Goal: Complete application form

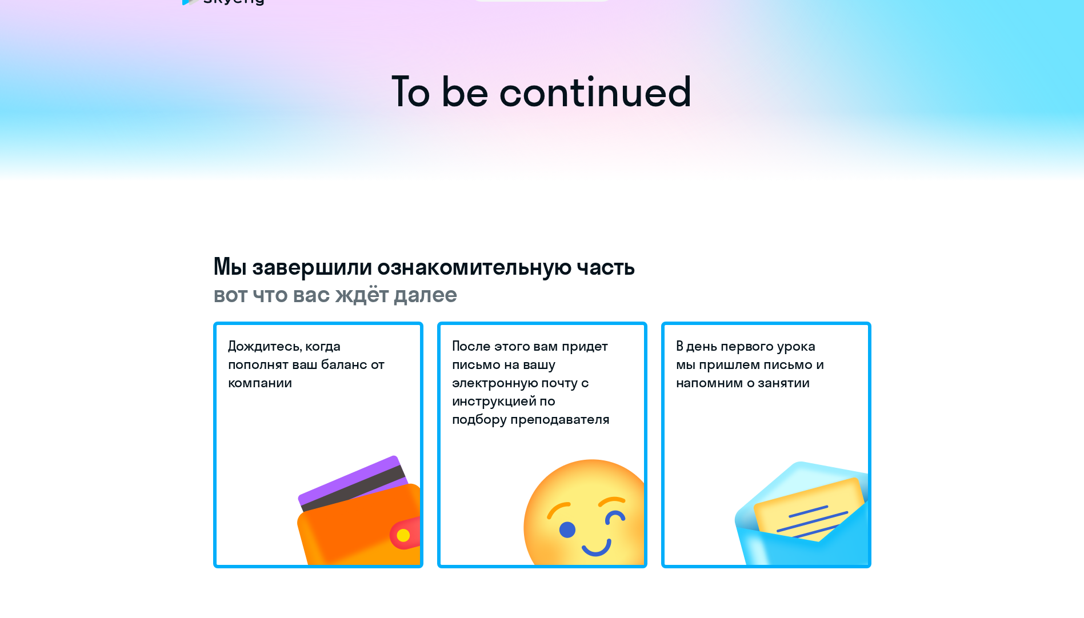
scroll to position [114, 0]
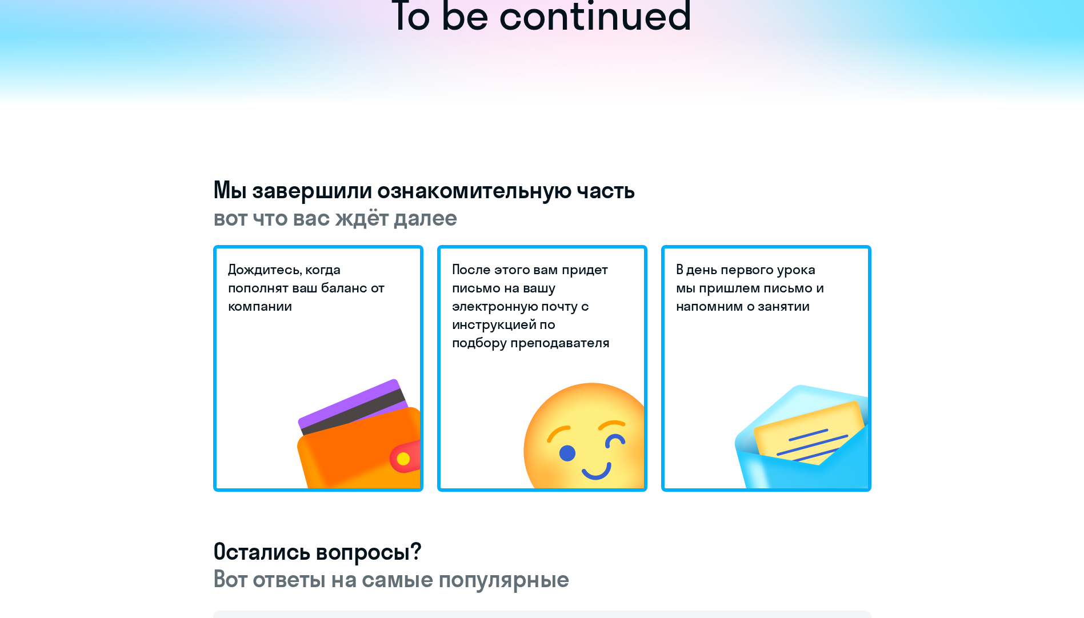
click at [917, 265] on div "To be continued Мы завершили ознакомительную часть вот что вас ждёт далее Дожди…" at bounding box center [542, 396] width 1038 height 1141
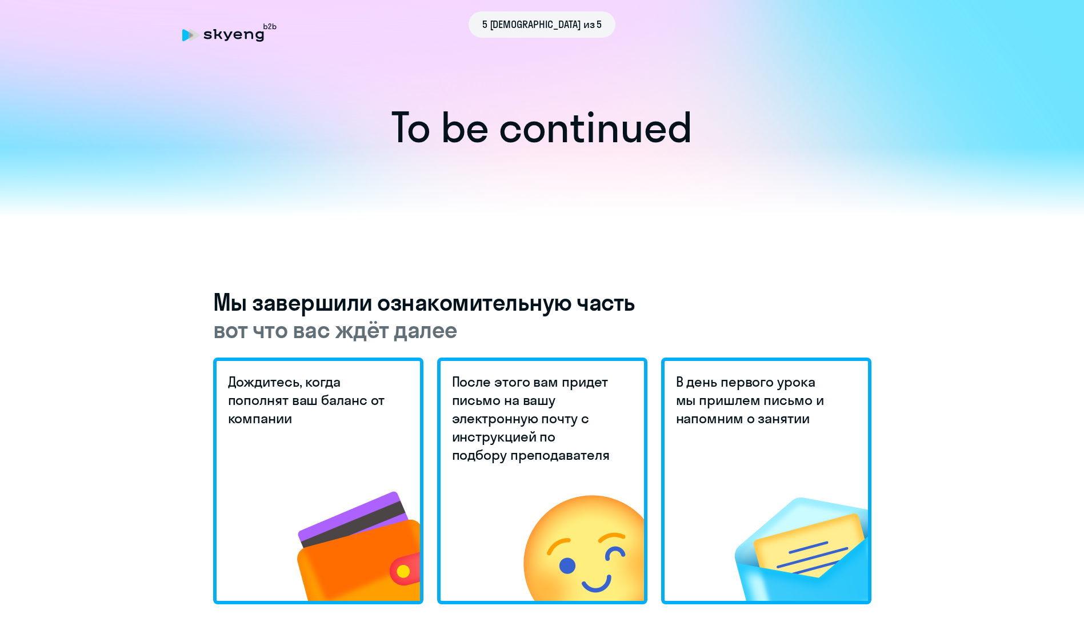
scroll to position [0, 0]
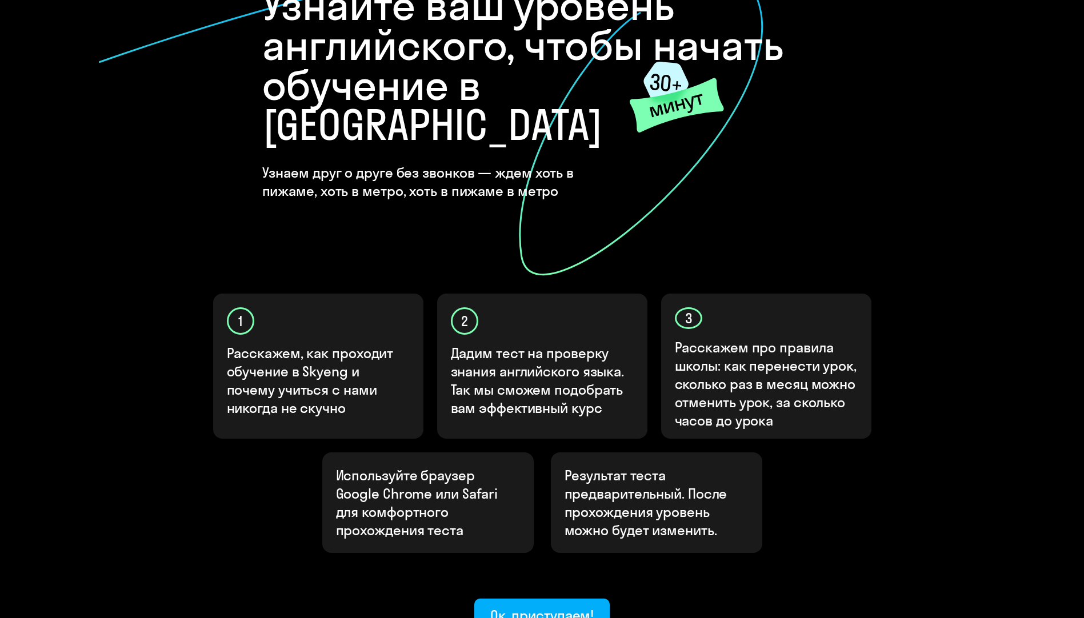
scroll to position [207, 0]
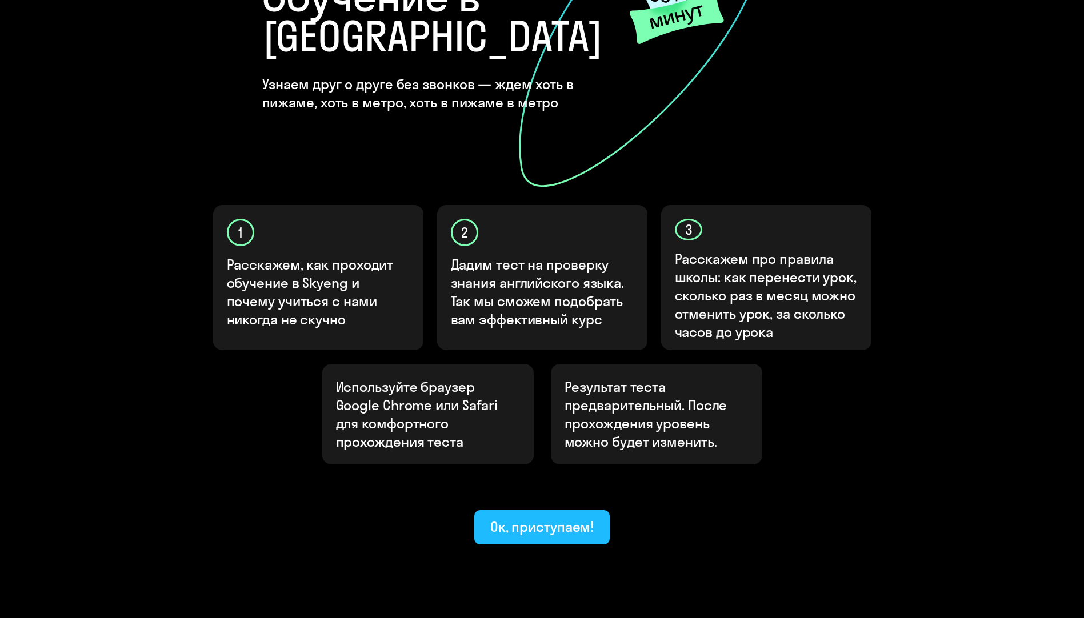
click at [530, 518] on div "Ок, приступаем!" at bounding box center [542, 527] width 104 height 18
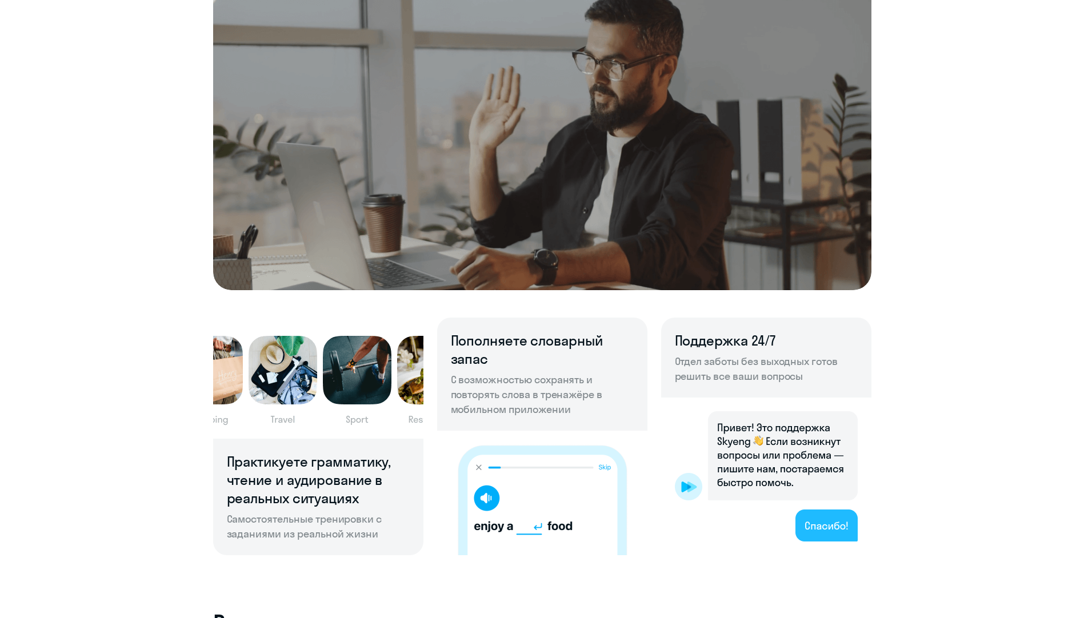
scroll to position [571, 0]
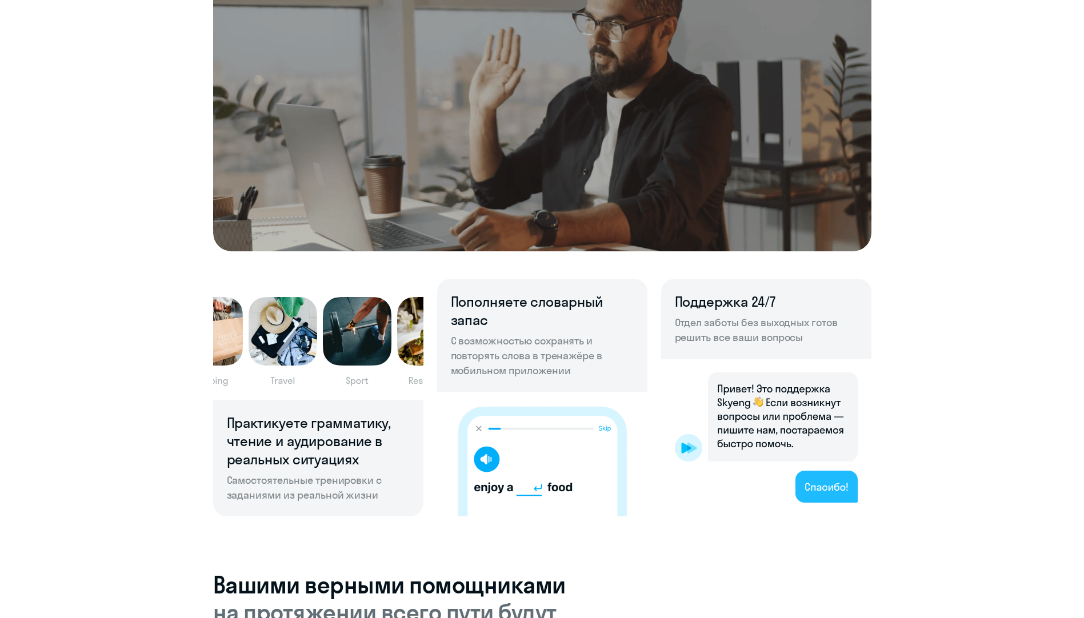
click at [810, 486] on img at bounding box center [766, 438] width 210 height 158
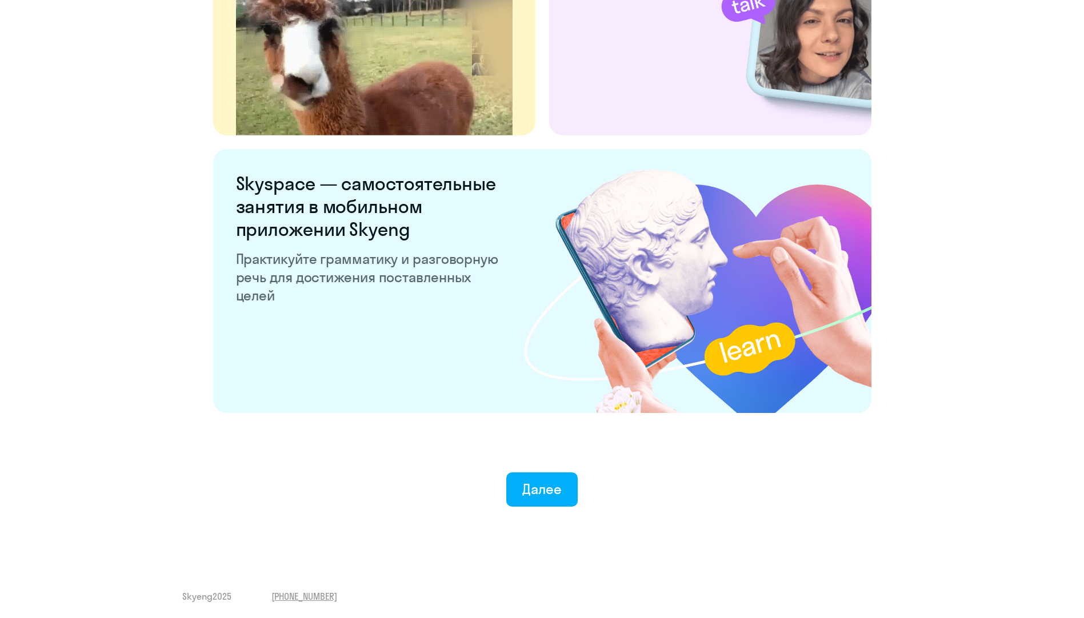
scroll to position [2030, 0]
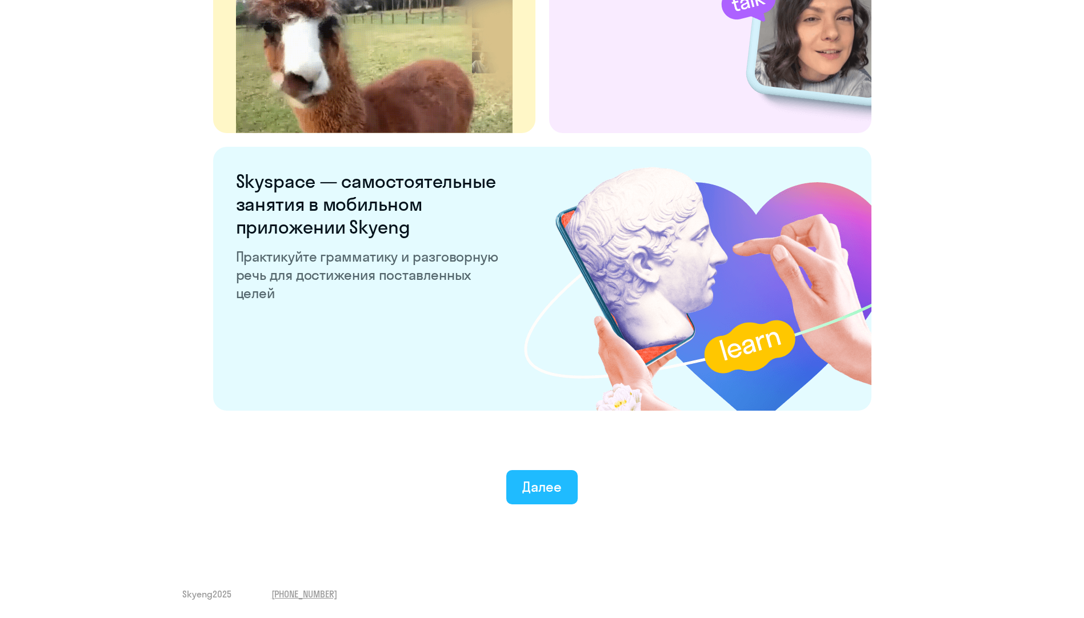
click at [548, 484] on div "Далее" at bounding box center [541, 487] width 39 height 18
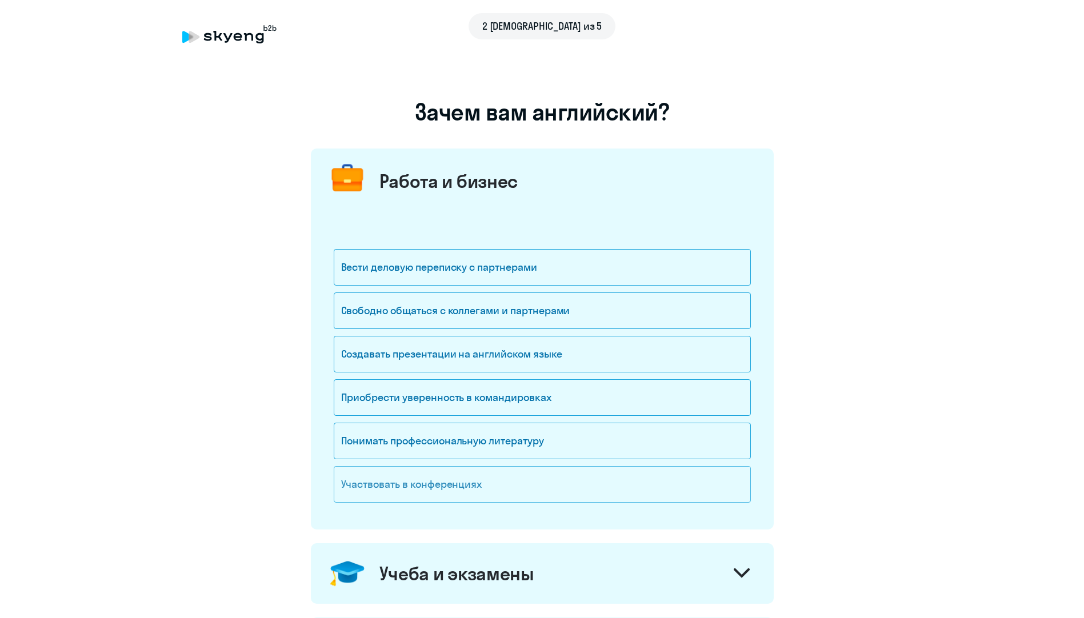
click at [487, 482] on div "Участвовать в конференциях" at bounding box center [542, 484] width 417 height 37
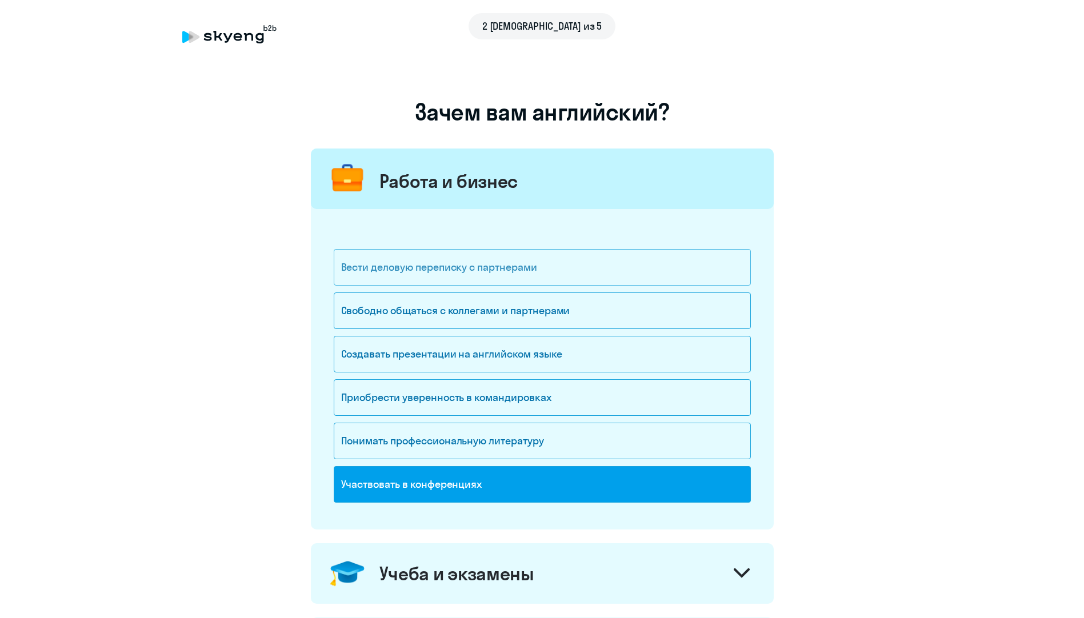
click at [456, 278] on div "Вести деловую переписку с партнерами" at bounding box center [542, 267] width 417 height 37
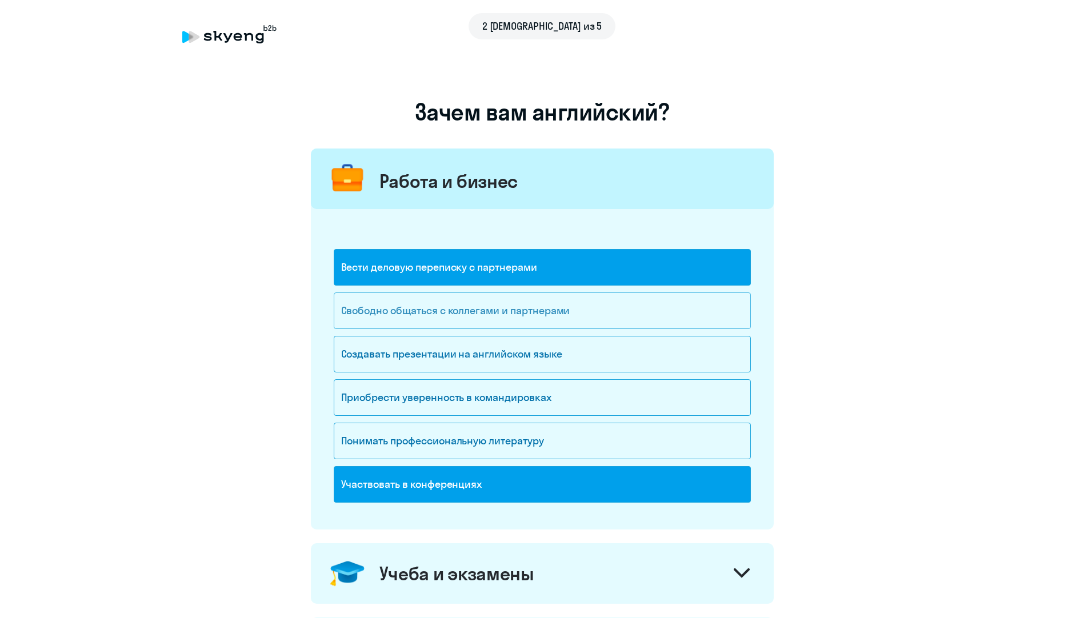
click at [460, 317] on div "Свободно общаться с коллегами и партнерами" at bounding box center [542, 311] width 417 height 37
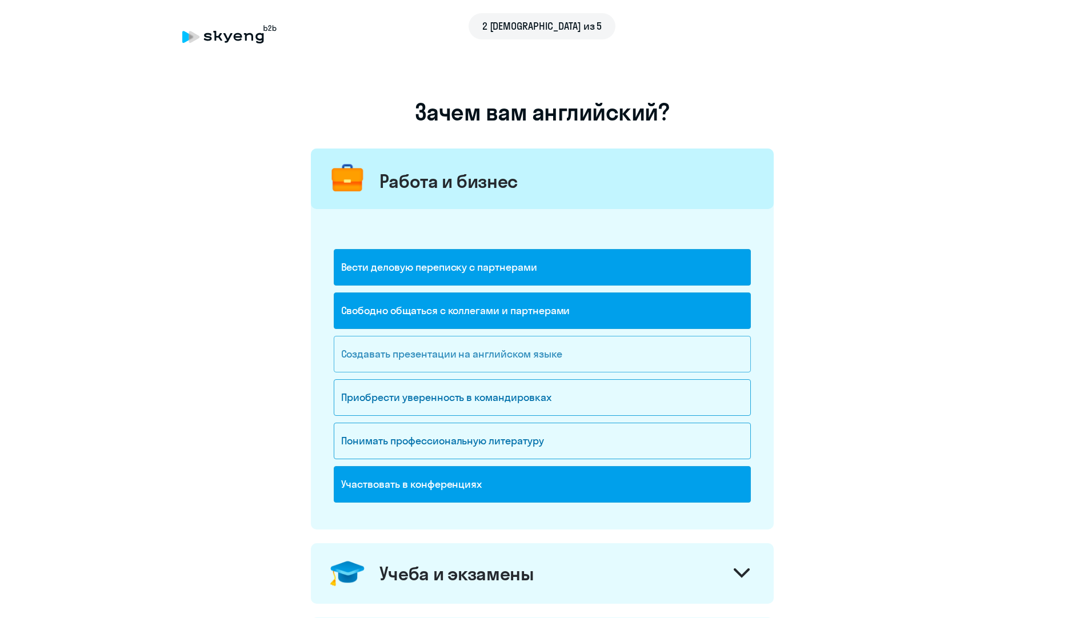
click at [460, 348] on div "Создавать презентации на английском языке" at bounding box center [542, 354] width 417 height 37
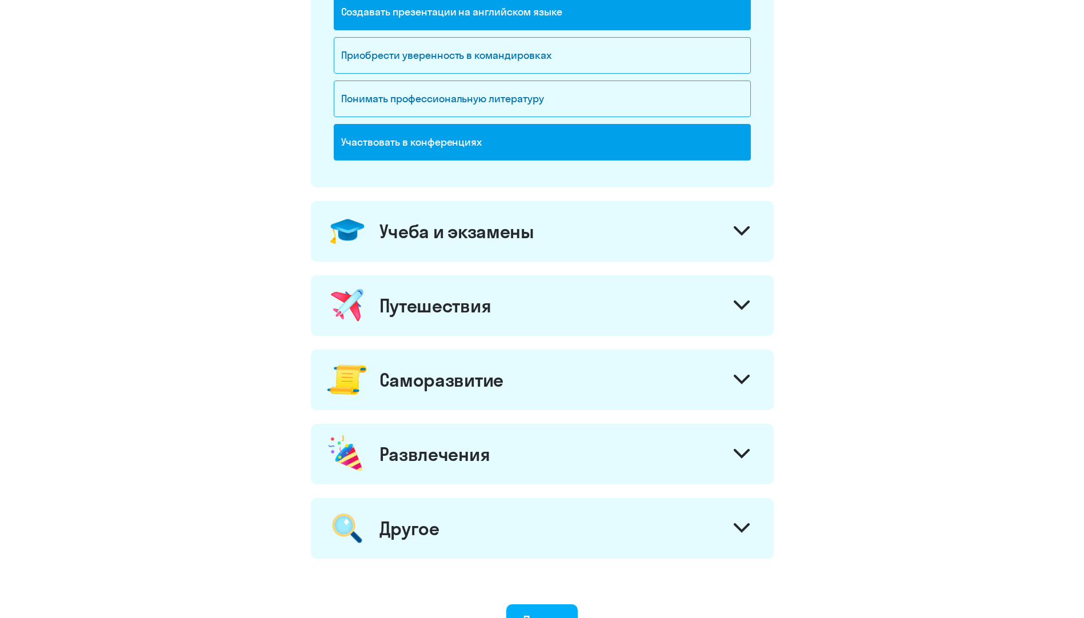
scroll to position [343, 0]
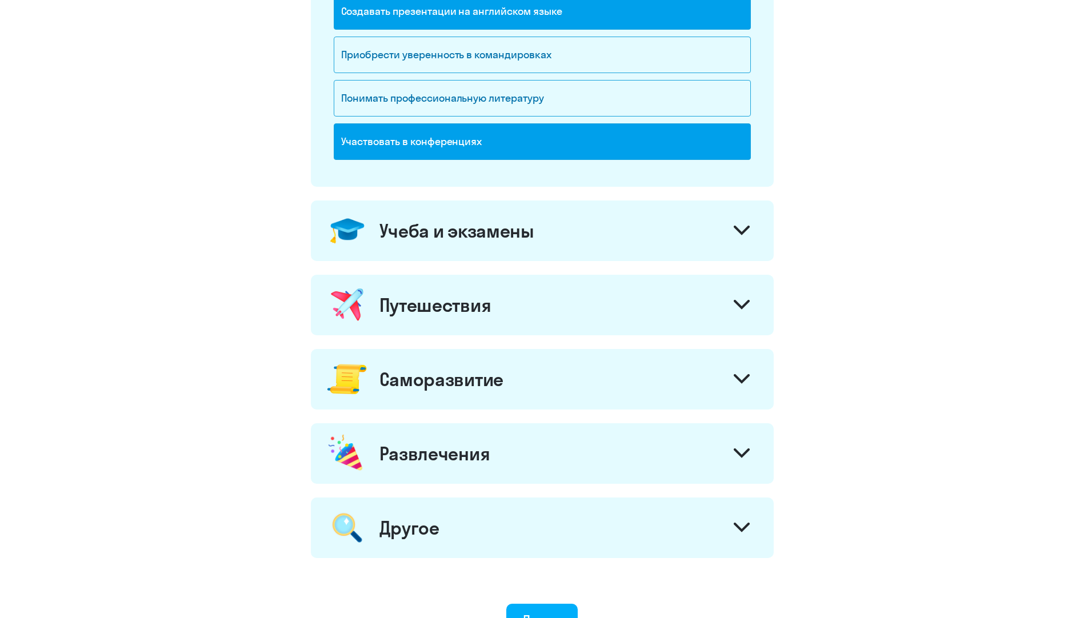
click at [467, 294] on div "Путешествия" at bounding box center [435, 305] width 112 height 23
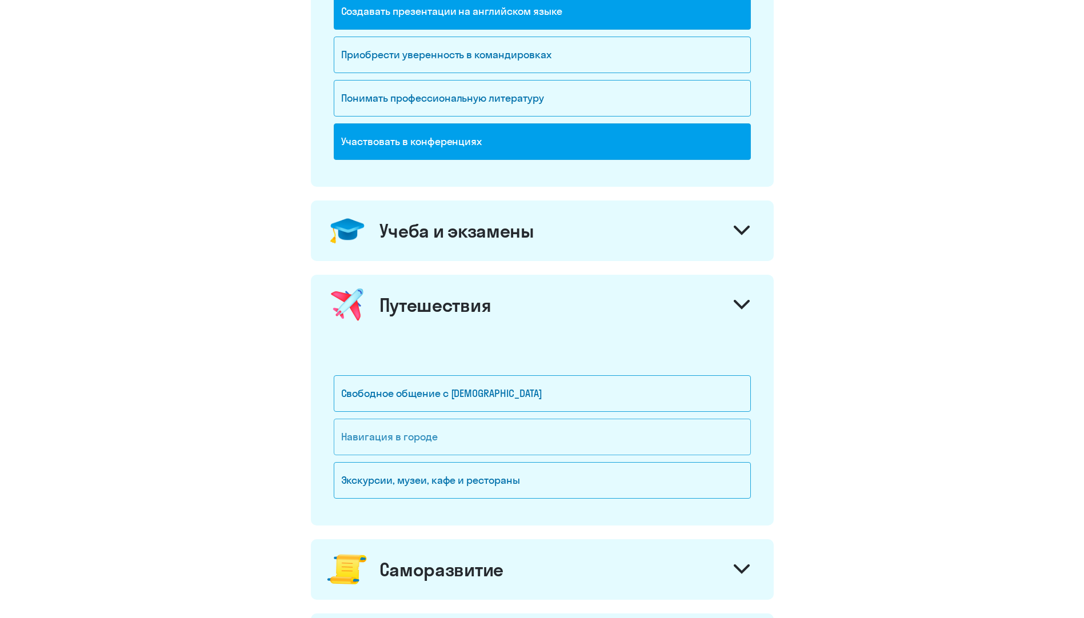
click at [395, 428] on div "Навигация в городе" at bounding box center [542, 437] width 417 height 37
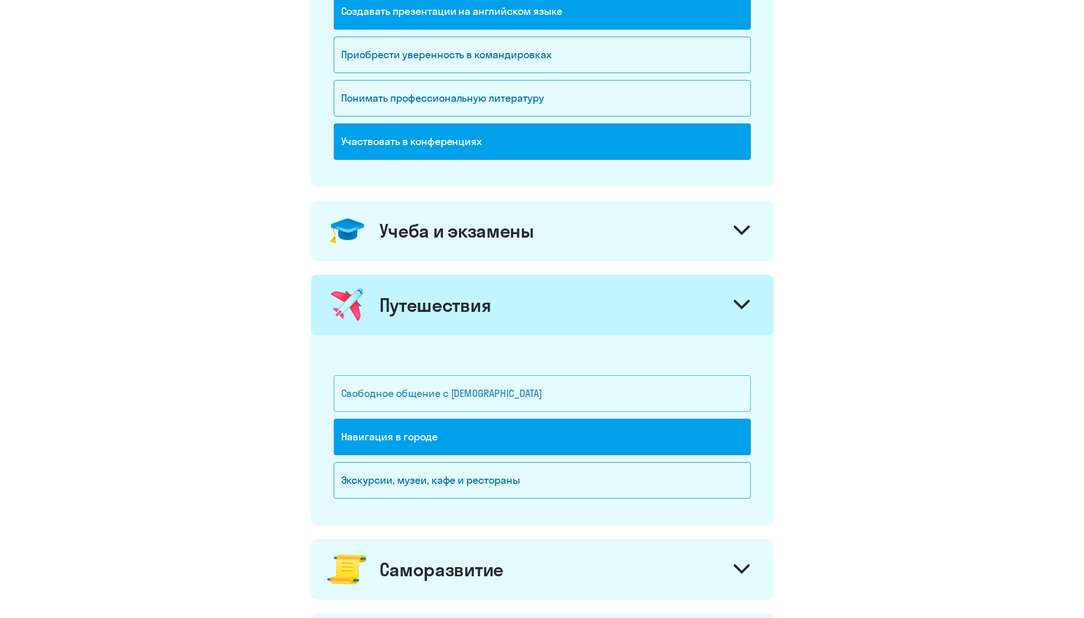
click at [398, 404] on div "Свободное общение с иностранцами" at bounding box center [542, 393] width 417 height 37
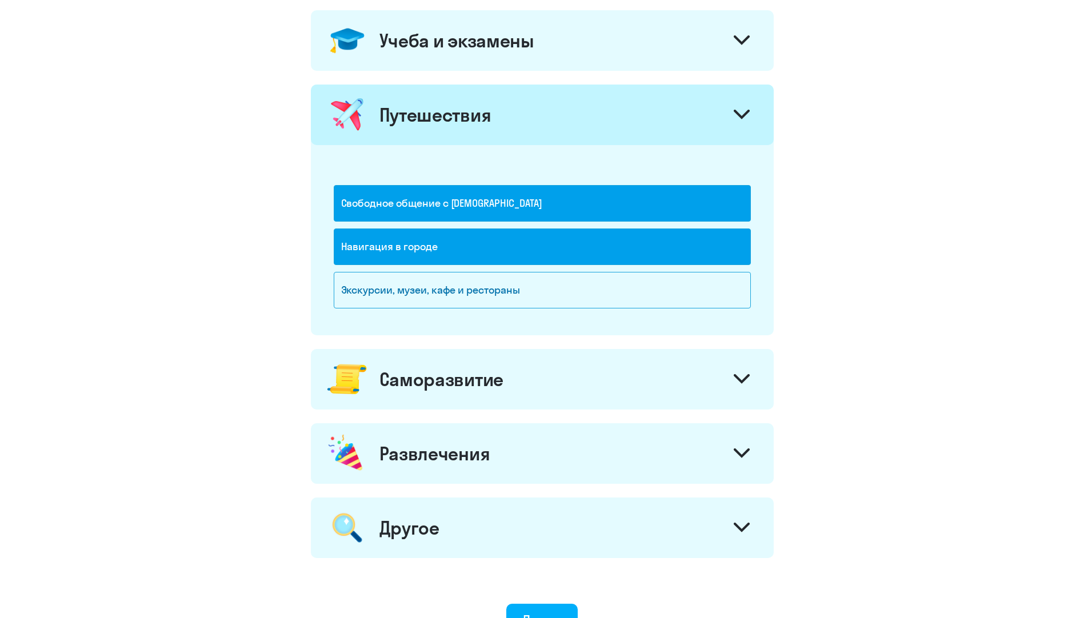
scroll to position [628, 0]
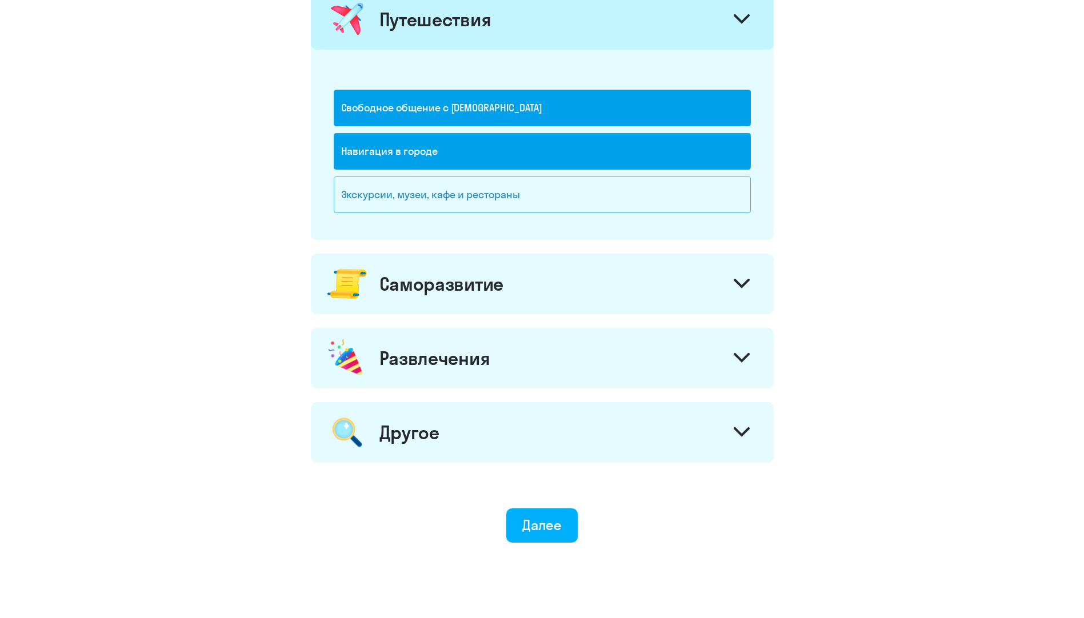
click at [453, 188] on div "Экскурсии, музеи, кафе и рестораны" at bounding box center [542, 195] width 417 height 37
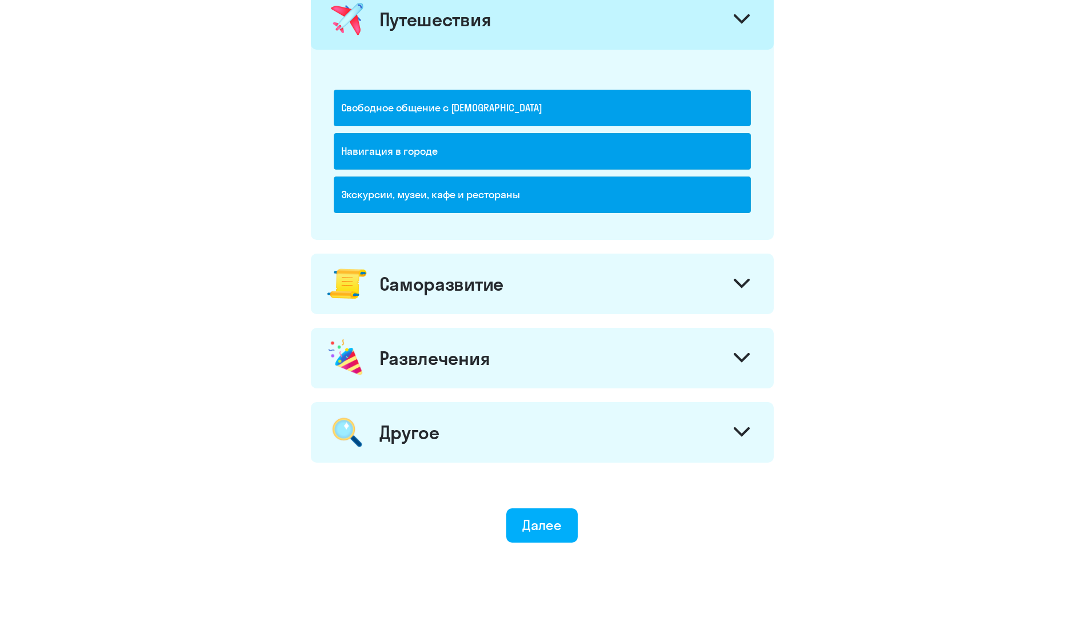
click at [454, 275] on div "Саморазвитие" at bounding box center [441, 284] width 124 height 23
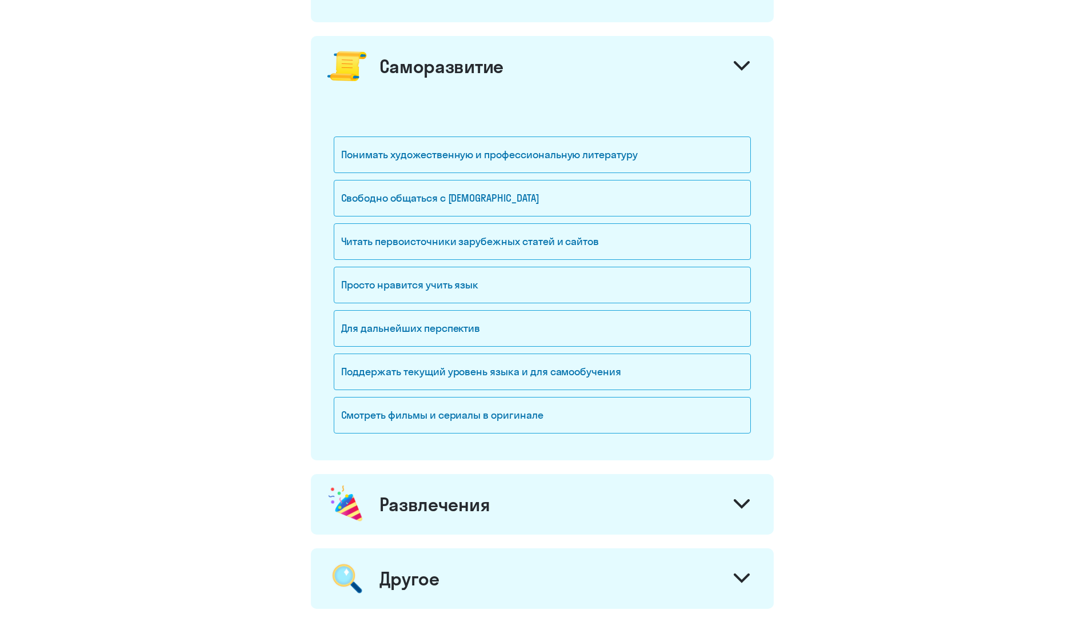
scroll to position [857, 0]
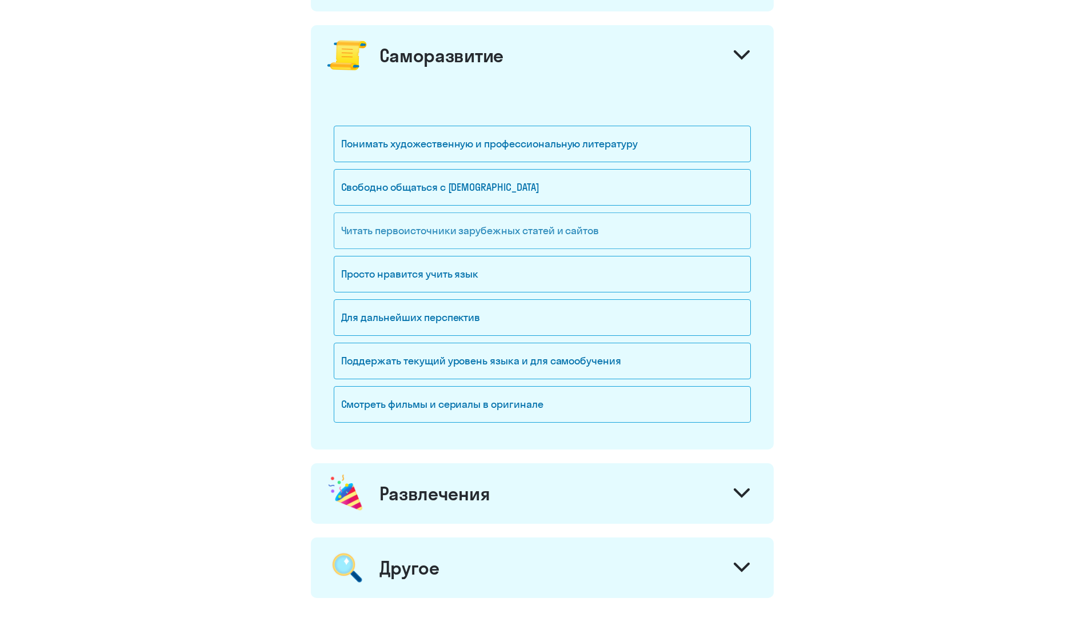
click at [440, 236] on div "Читать первоисточники зарубежных статей и сайтов" at bounding box center [542, 231] width 417 height 37
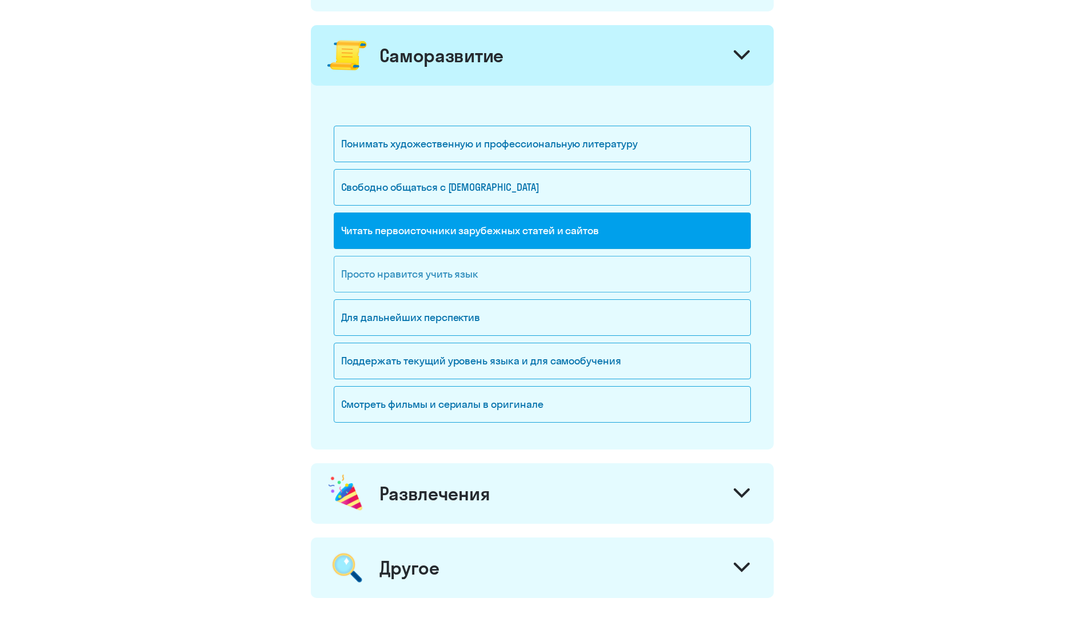
click at [442, 276] on div "Просто нравится учить язык" at bounding box center [542, 274] width 417 height 37
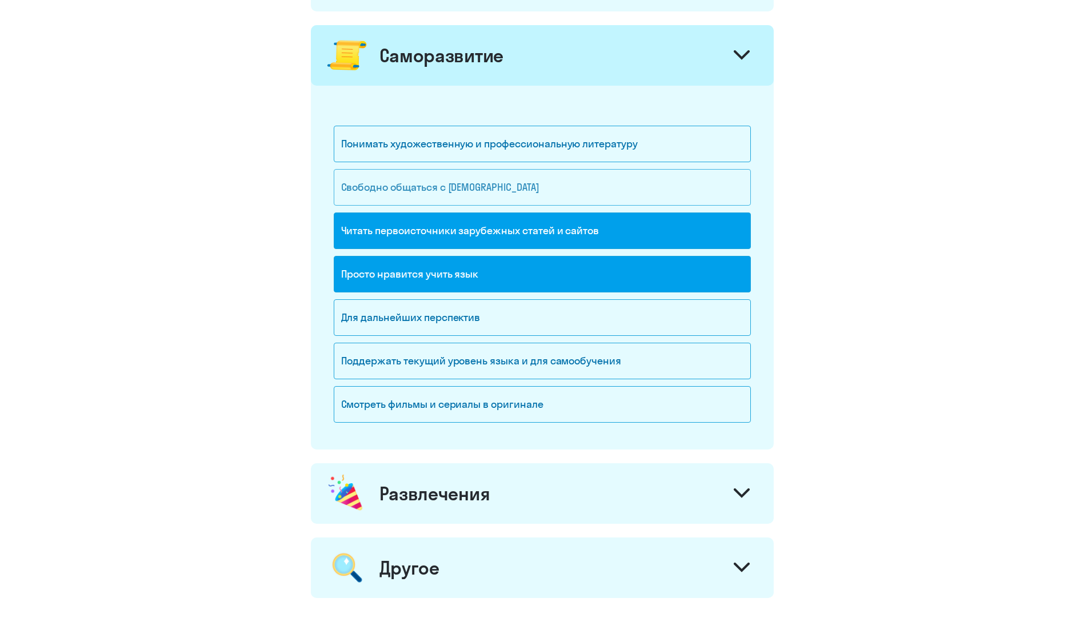
click at [443, 189] on div "Свободно общаться с иностранцами" at bounding box center [542, 187] width 417 height 37
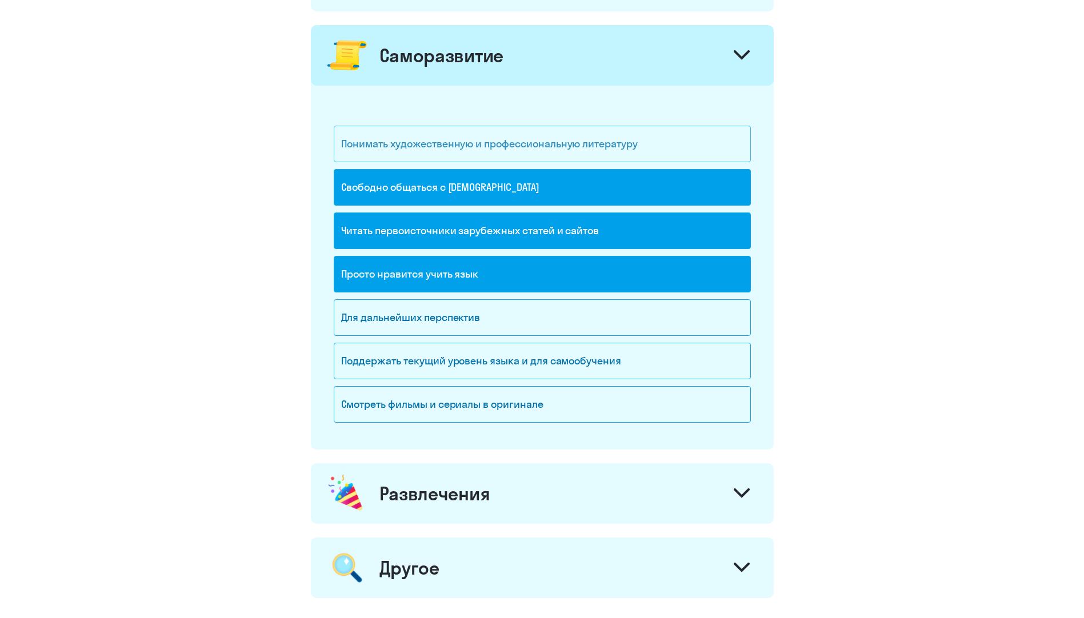
click at [444, 149] on div "Понимать художественную и профессиональную литературу" at bounding box center [542, 144] width 417 height 37
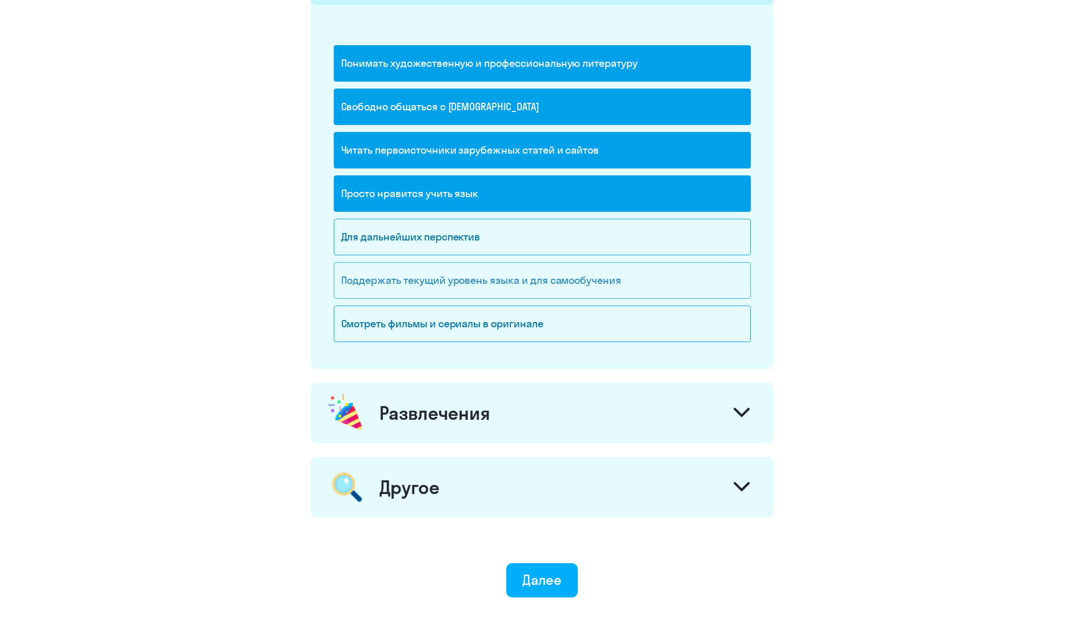
scroll to position [1026, 0]
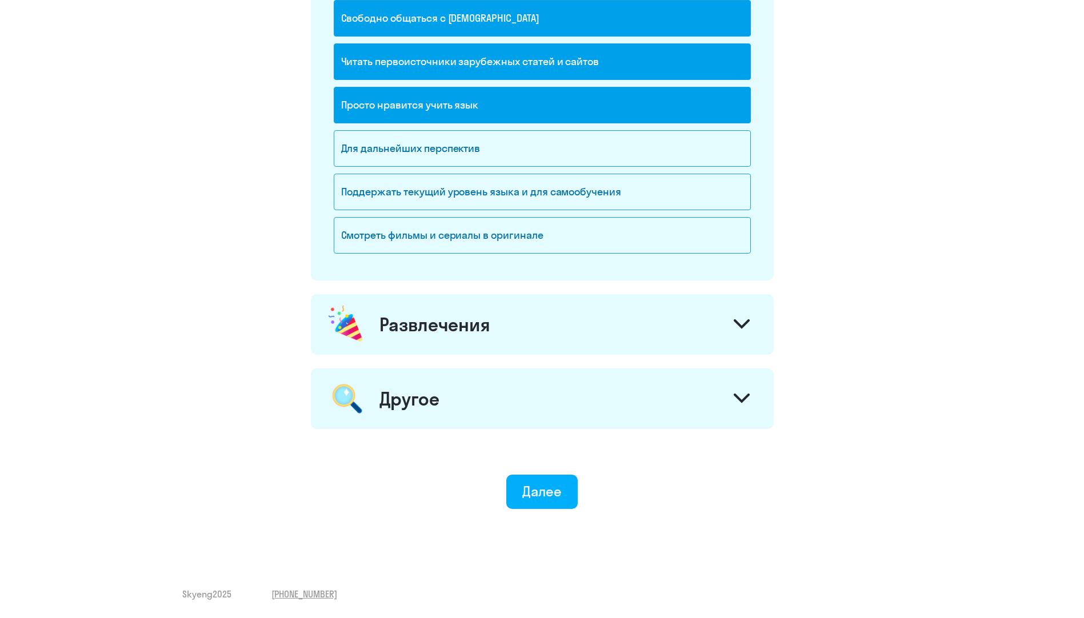
click at [547, 316] on div "Развлечения" at bounding box center [542, 324] width 463 height 61
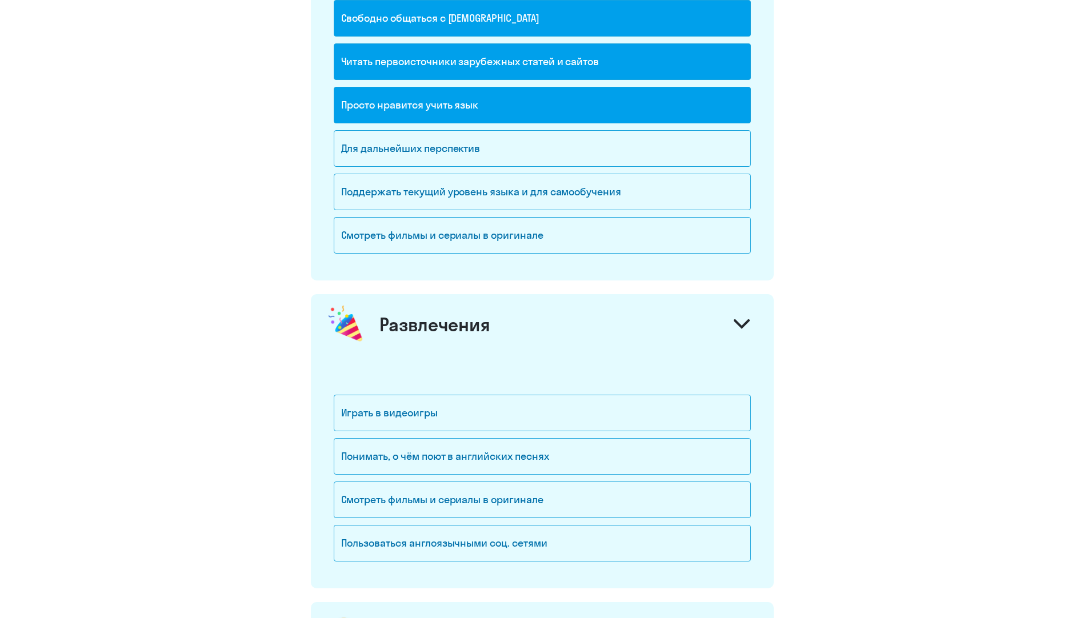
scroll to position [1255, 0]
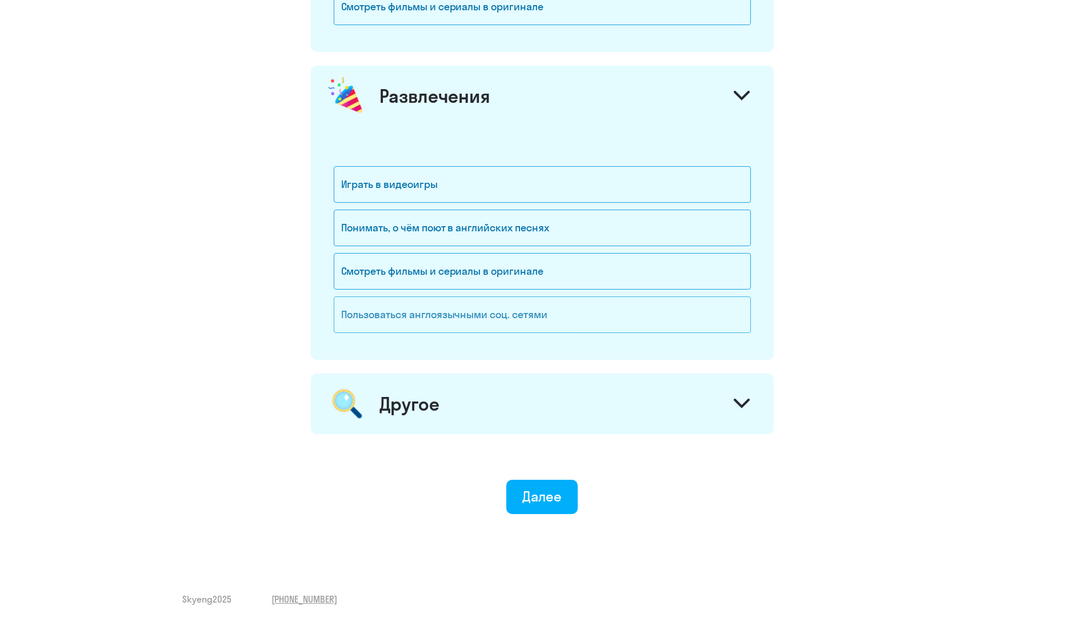
click at [513, 314] on div "Пользоваться англоязычными соц. сетями" at bounding box center [542, 315] width 417 height 37
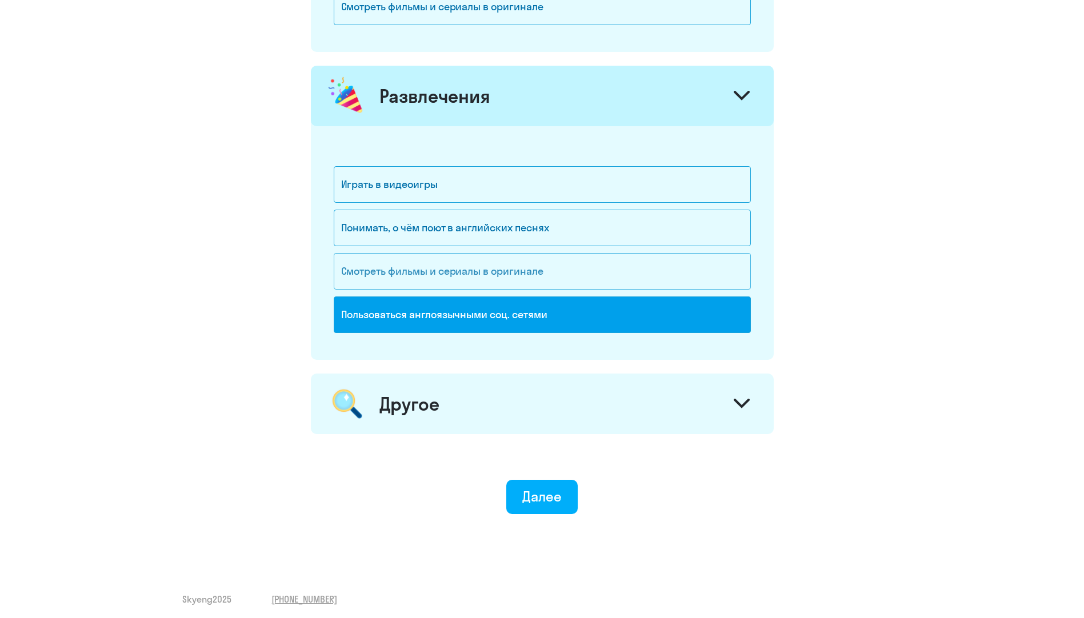
click at [501, 265] on div "Смотреть фильмы и сериалы в оригинале" at bounding box center [542, 271] width 417 height 37
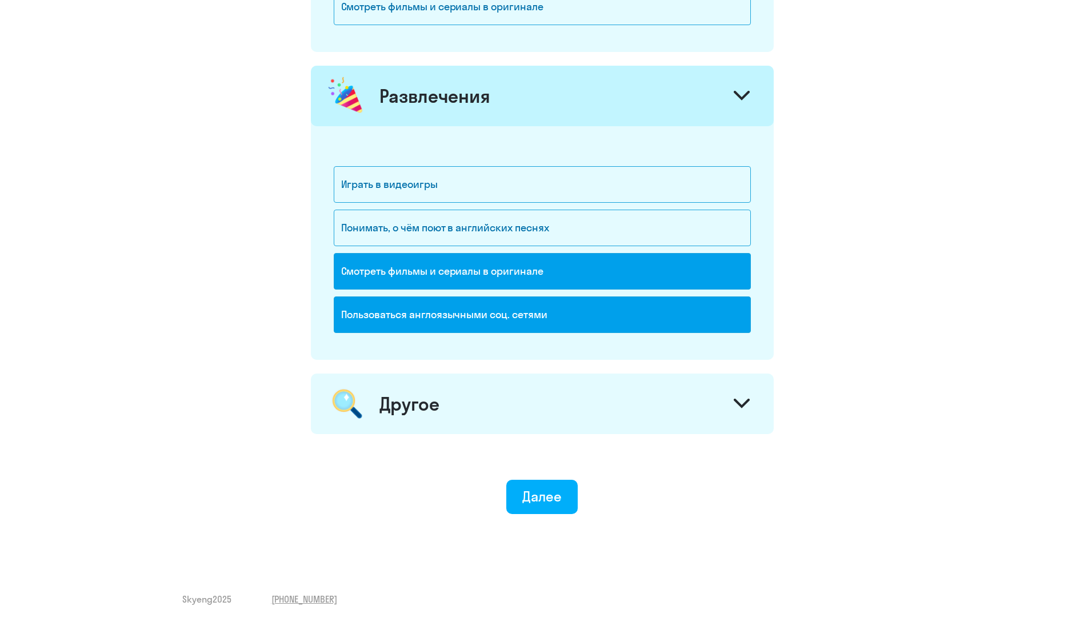
click at [531, 394] on div "Другое" at bounding box center [542, 404] width 463 height 61
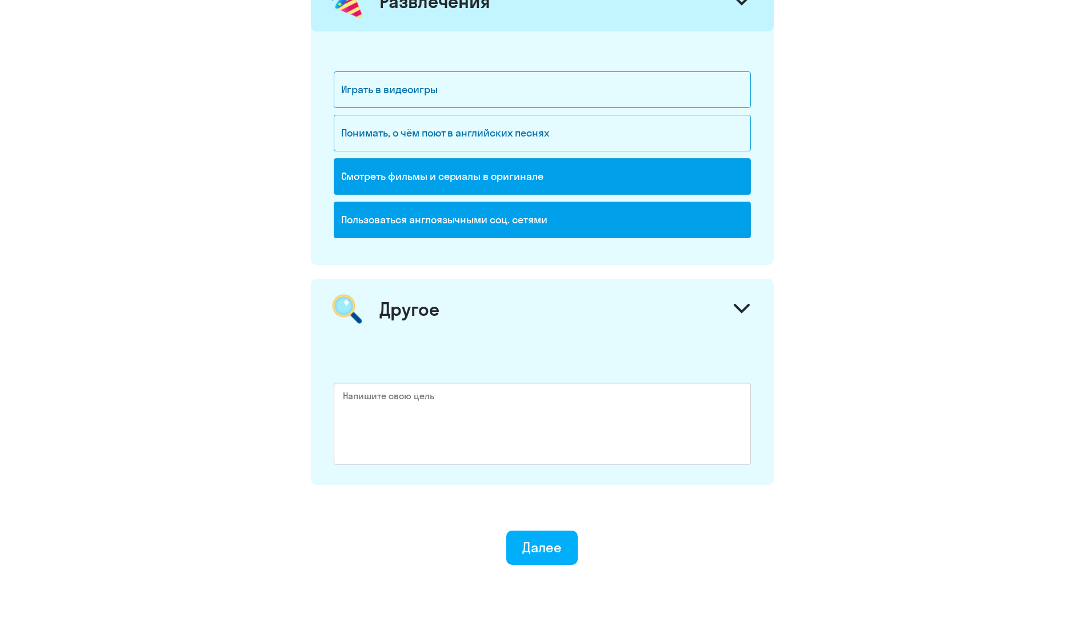
scroll to position [1405, 0]
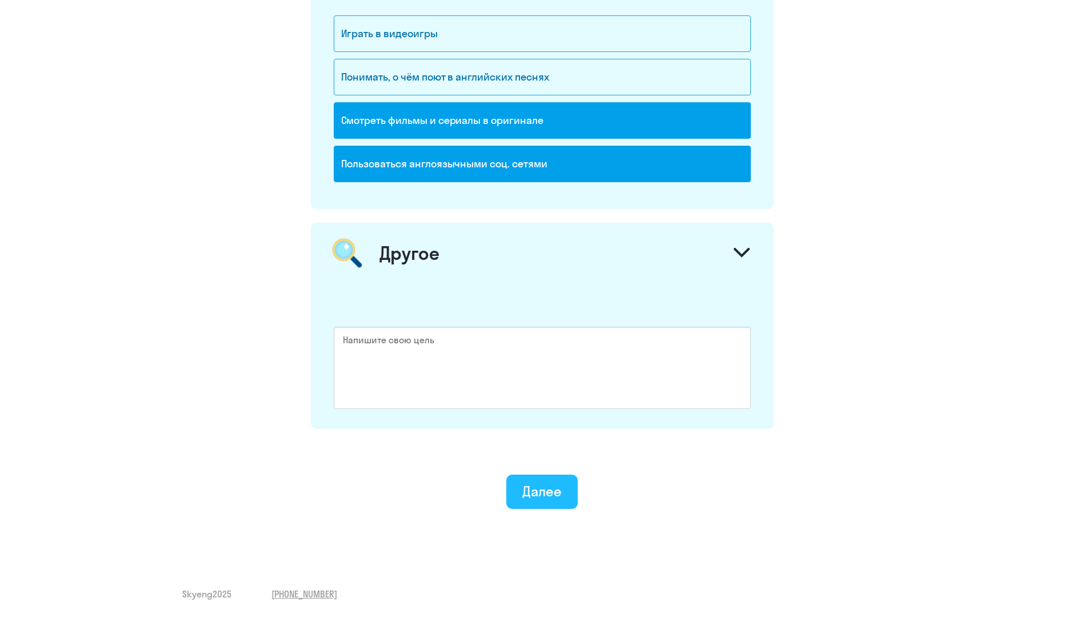
click at [543, 489] on div "Далее" at bounding box center [541, 491] width 39 height 18
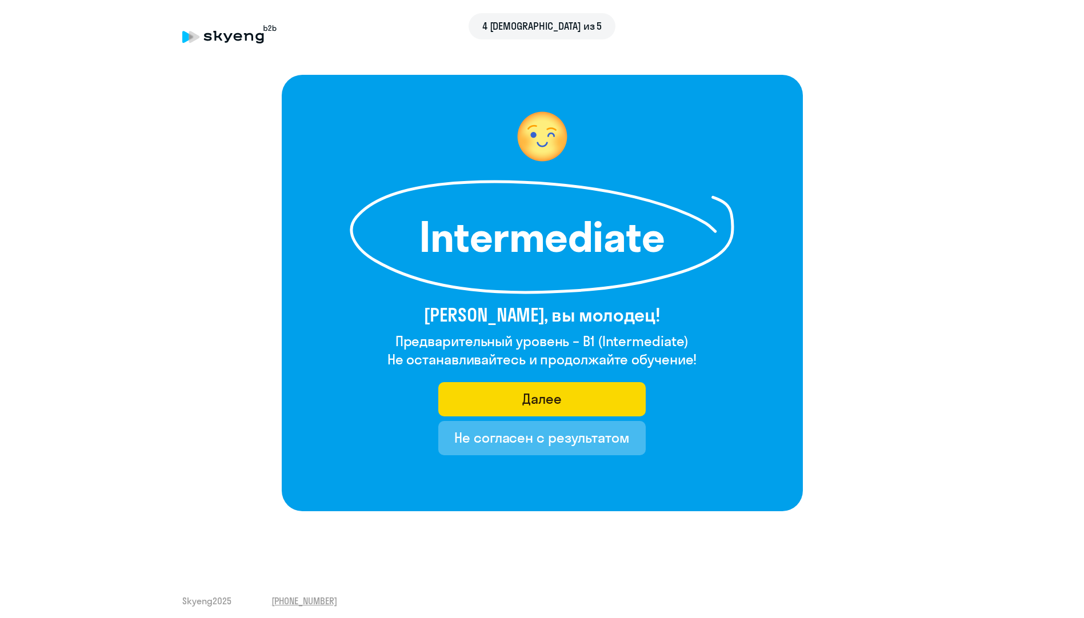
scroll to position [7, 0]
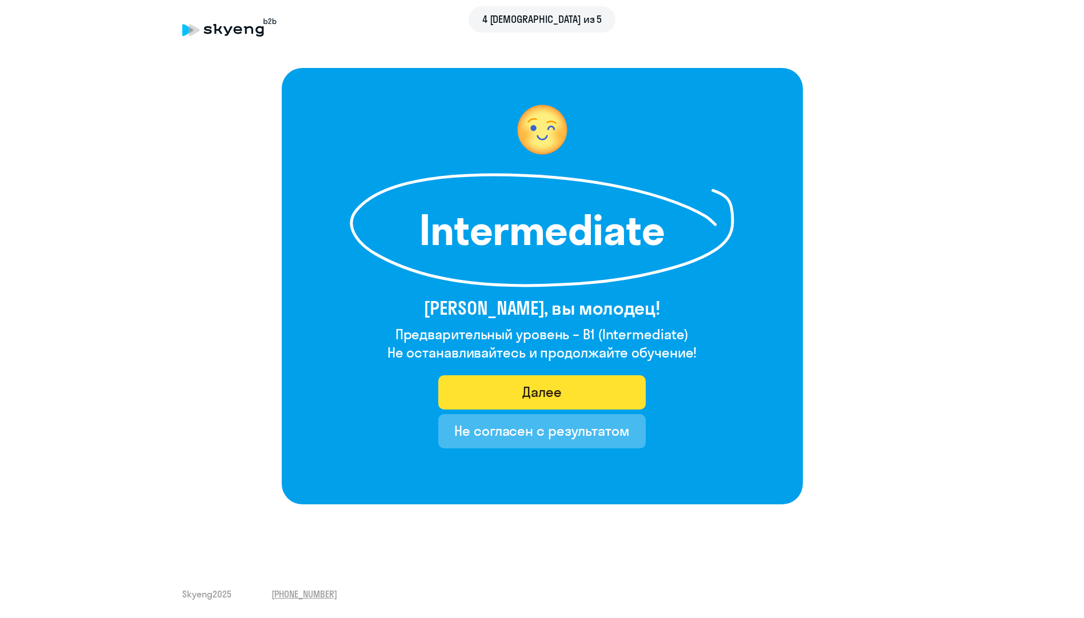
click at [540, 391] on div "Далее" at bounding box center [541, 392] width 39 height 18
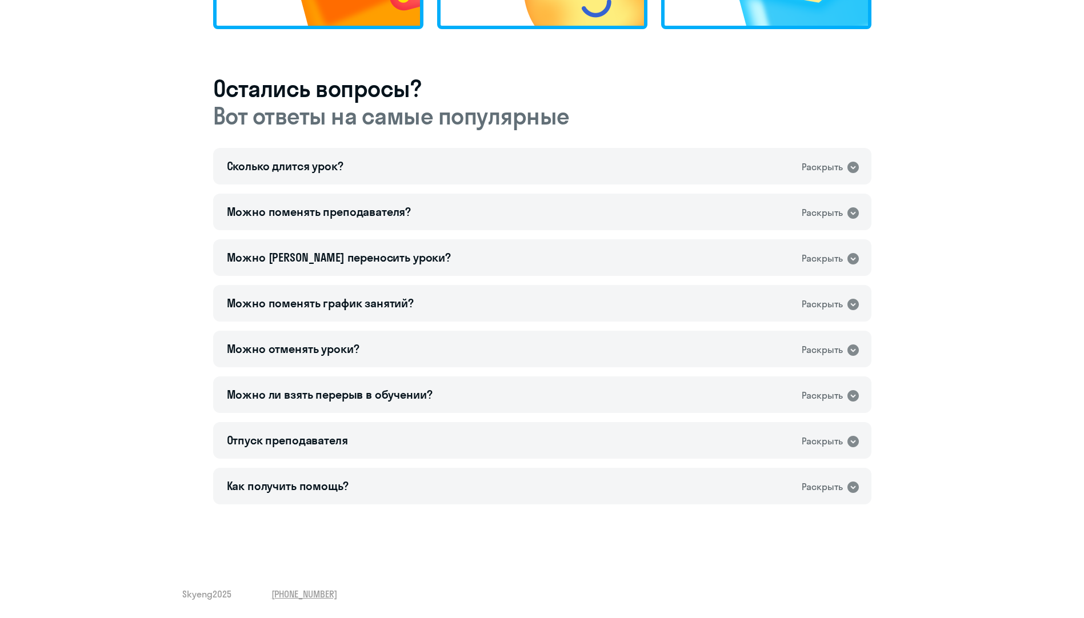
scroll to position [177, 0]
